Goal: Information Seeking & Learning: Learn about a topic

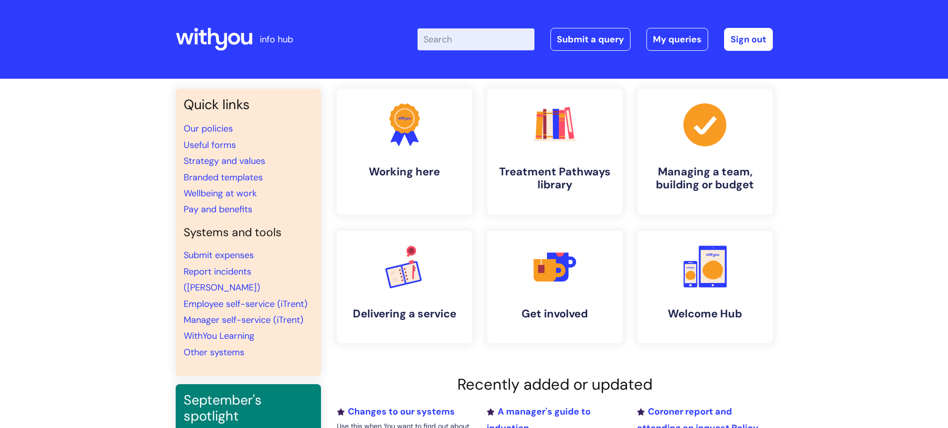
click at [470, 37] on input "Enter your search term here..." at bounding box center [476, 39] width 117 height 22
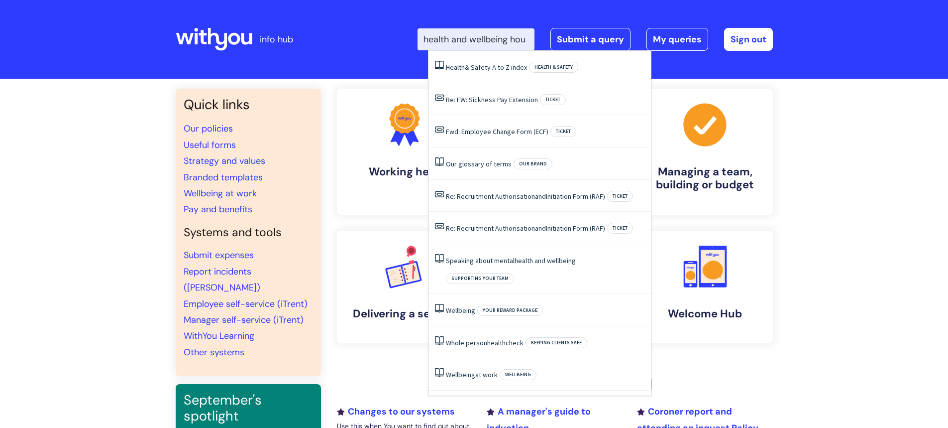
type input "health and wellbeing hour"
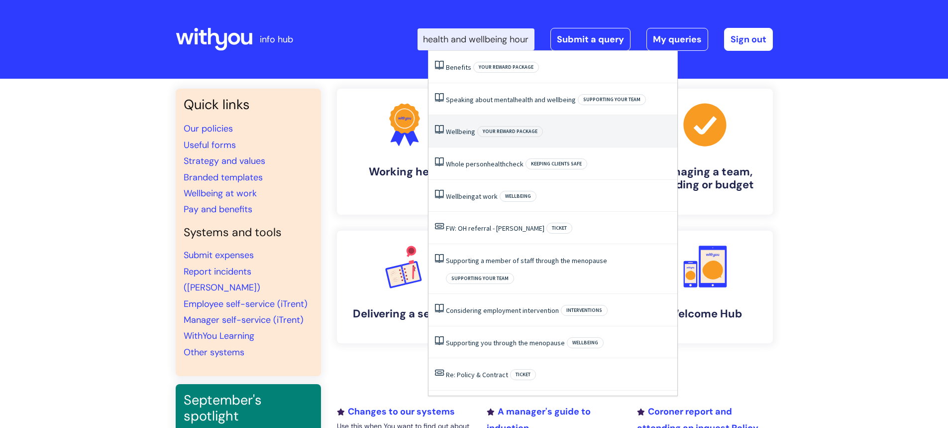
click at [463, 134] on span "Wellbeing" at bounding box center [460, 131] width 29 height 9
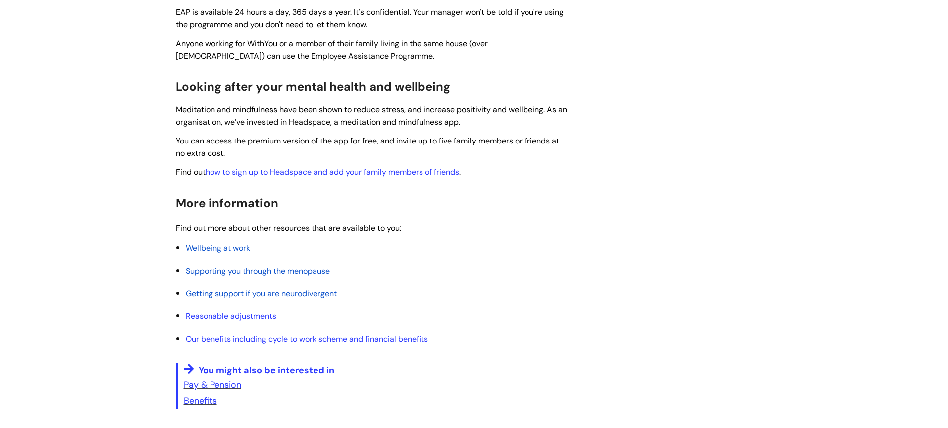
scroll to position [348, 0]
click at [361, 335] on link "Our benefits including cycle to work scheme and financial benefits" at bounding box center [307, 338] width 242 height 10
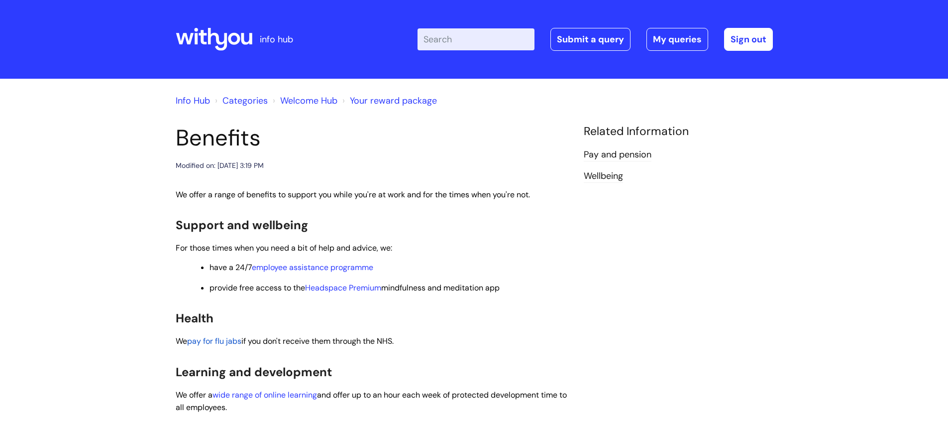
click at [443, 41] on input "Enter your search term here..." at bounding box center [476, 39] width 117 height 22
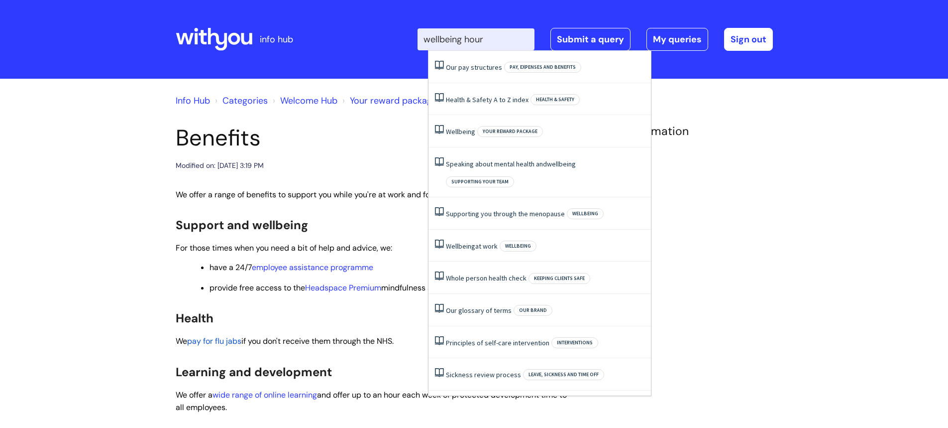
type input "wellbeing hour"
click button "Search" at bounding box center [0, 0] width 0 height 0
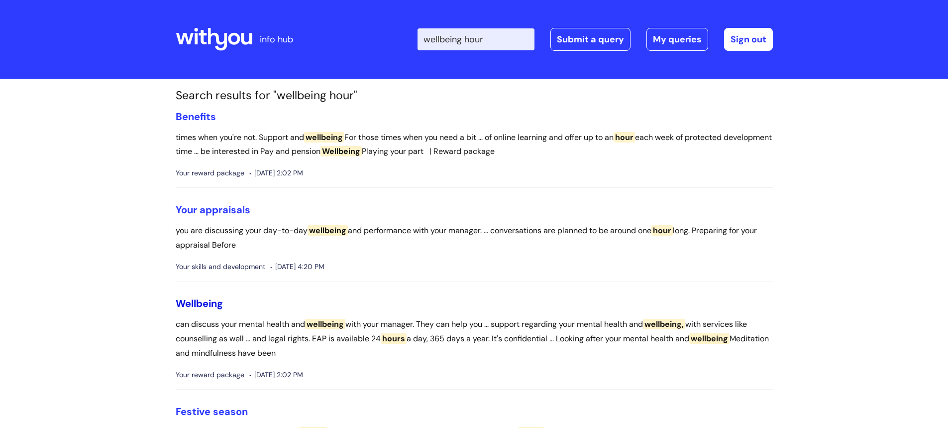
click at [210, 304] on span "Wellbeing" at bounding box center [199, 303] width 47 height 13
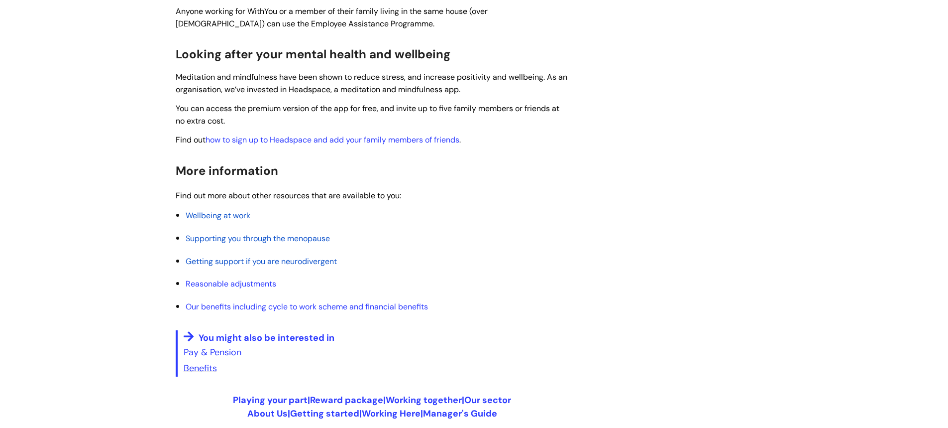
scroll to position [398, 0]
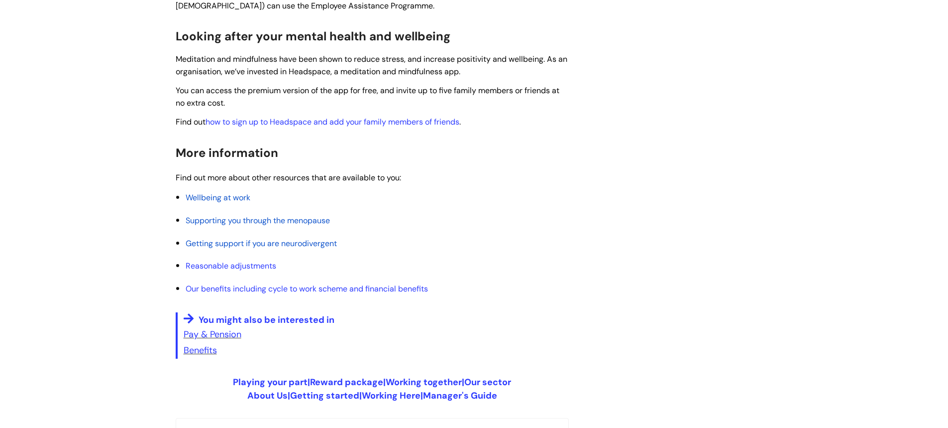
click at [218, 198] on span "Wellbeing at work" at bounding box center [218, 197] width 65 height 10
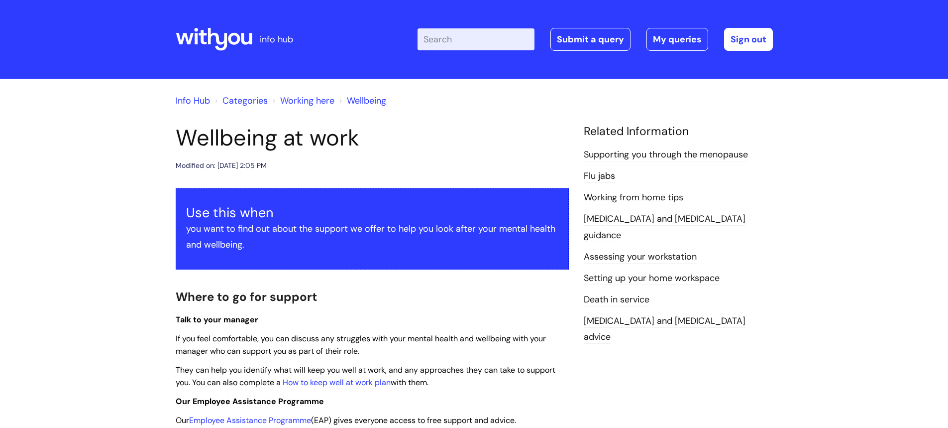
click at [223, 34] on icon at bounding box center [214, 39] width 77 height 24
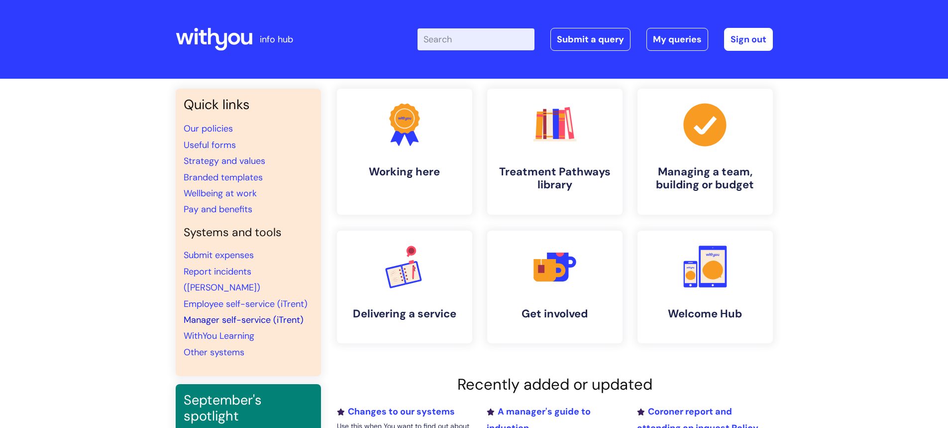
click at [229, 314] on link "Manager self-service (iTrent)" at bounding box center [244, 320] width 120 height 12
